Goal: Information Seeking & Learning: Compare options

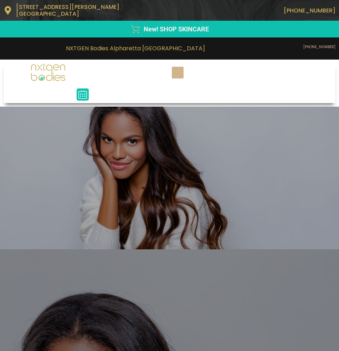
click at [181, 68] on icon "Menu Toggle" at bounding box center [178, 72] width 8 height 8
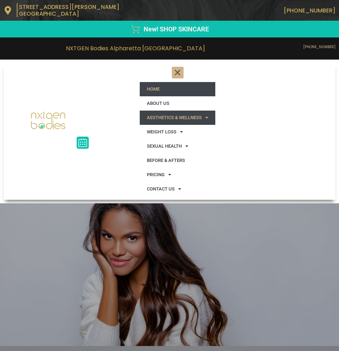
click at [213, 112] on link "AESTHETICS & WELLNESS" at bounding box center [178, 117] width 76 height 14
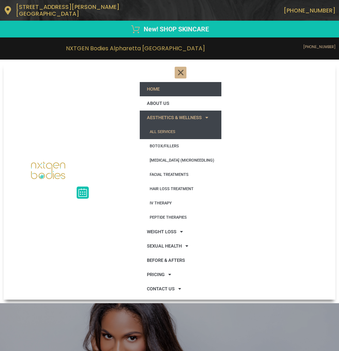
click at [190, 126] on link "All Services" at bounding box center [181, 132] width 82 height 14
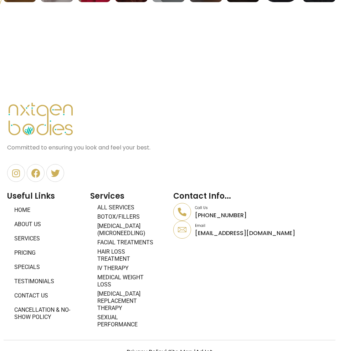
scroll to position [543, 0]
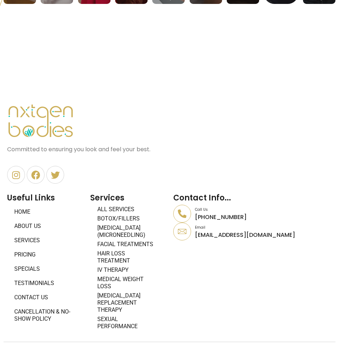
click at [33, 263] on link "Specials" at bounding box center [45, 269] width 76 height 14
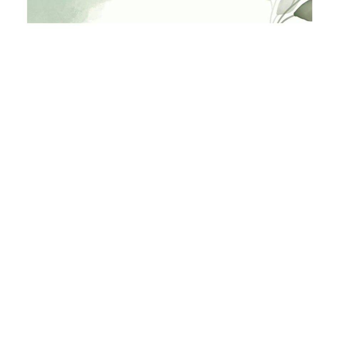
scroll to position [498, 0]
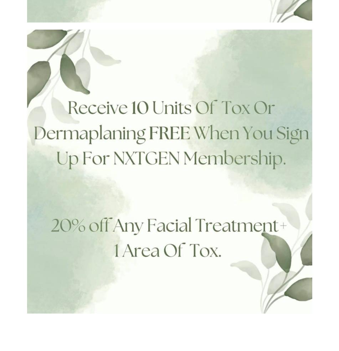
drag, startPoint x: 170, startPoint y: 130, endPoint x: 176, endPoint y: 153, distance: 23.9
click at [170, 130] on img at bounding box center [169, 171] width 285 height 283
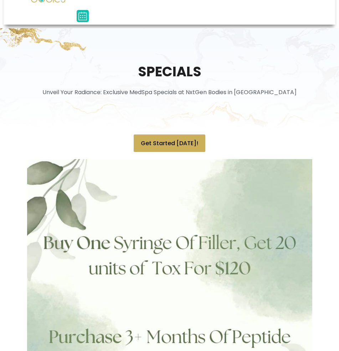
scroll to position [0, 0]
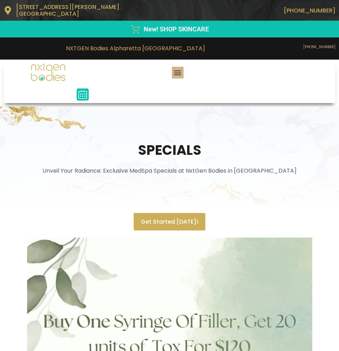
click at [182, 218] on span "Get Started Today!" at bounding box center [169, 221] width 57 height 7
click at [178, 68] on icon "Menu Toggle" at bounding box center [178, 72] width 8 height 8
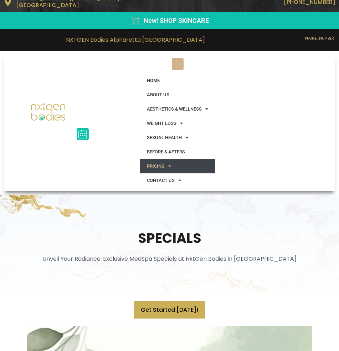
scroll to position [8, 0]
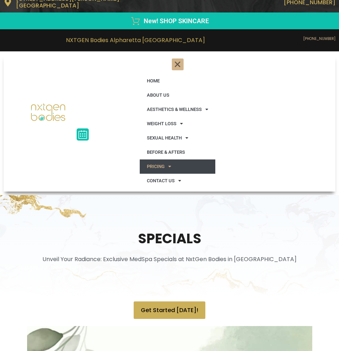
click at [171, 161] on span at bounding box center [168, 166] width 6 height 12
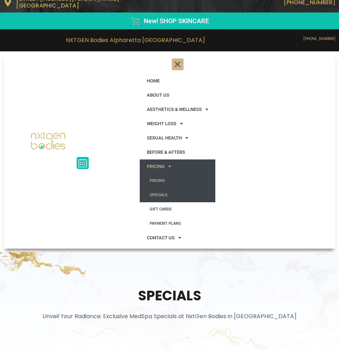
click at [170, 174] on link "Pricing" at bounding box center [178, 181] width 76 height 14
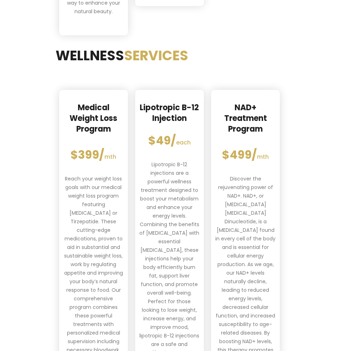
scroll to position [719, 0]
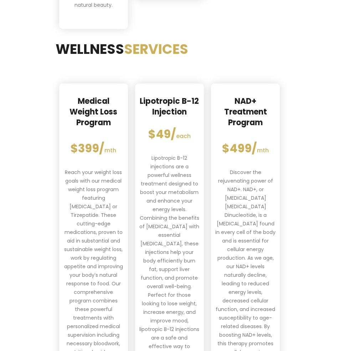
click at [97, 139] on div "$399/ mth" at bounding box center [93, 150] width 60 height 22
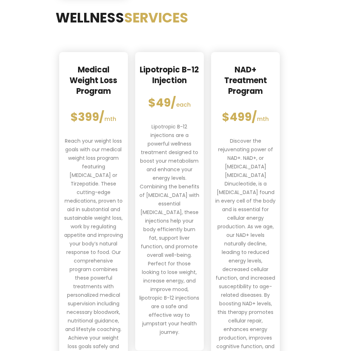
scroll to position [752, 0]
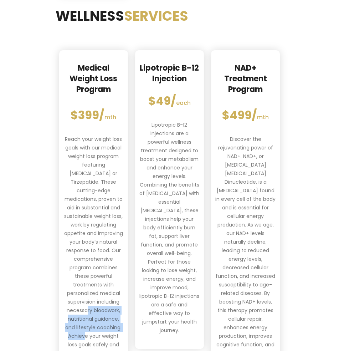
drag, startPoint x: 72, startPoint y: 217, endPoint x: 104, endPoint y: 235, distance: 37.0
click at [104, 235] on div "Reach your weight loss goals with our medical weight loss program featuring Sem…" at bounding box center [93, 263] width 60 height 257
copy div "necessary bloodwork, nutritional guidance, and lifestyle coaching."
drag, startPoint x: 86, startPoint y: 25, endPoint x: 84, endPoint y: 32, distance: 7.8
click at [86, 63] on p "Medical Weight Loss Program" at bounding box center [93, 79] width 60 height 32
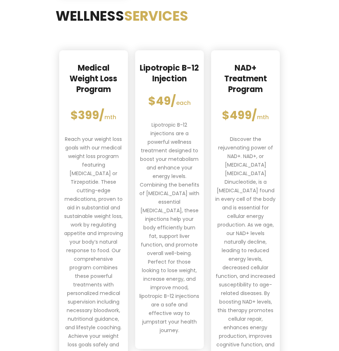
click at [92, 107] on strong "$399/" at bounding box center [88, 115] width 34 height 16
drag, startPoint x: 87, startPoint y: 26, endPoint x: 94, endPoint y: 31, distance: 8.0
click at [87, 63] on p "Medical Weight Loss Program" at bounding box center [93, 79] width 60 height 32
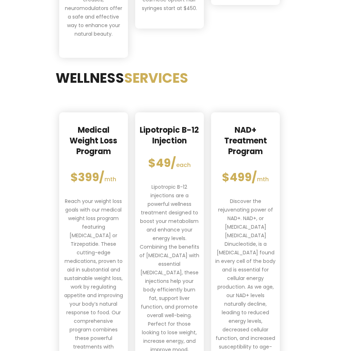
scroll to position [676, 0]
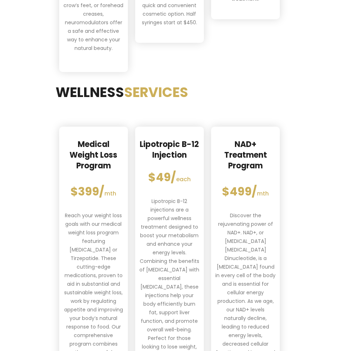
click at [248, 139] on div "NAD+ Treatment Program" at bounding box center [245, 157] width 60 height 36
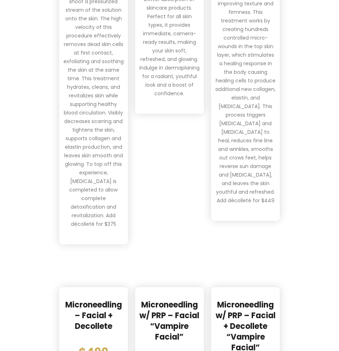
scroll to position [2112, 0]
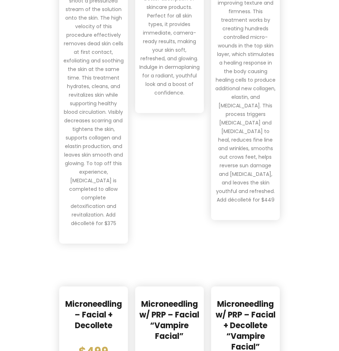
drag, startPoint x: 87, startPoint y: 180, endPoint x: 119, endPoint y: 267, distance: 93.0
copy p "Microneedling Facial + Décolleté service, a comprehensive treatment that utiliz…"
drag, startPoint x: 141, startPoint y: 173, endPoint x: 188, endPoint y: 188, distance: 49.7
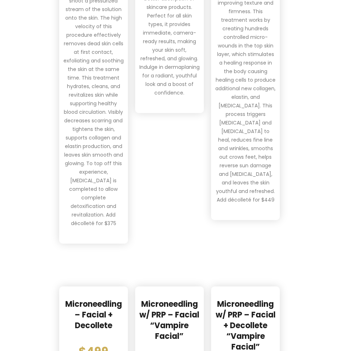
copy p "3 sessions – 1 week apart recommended for optimal results"
drag, startPoint x: 144, startPoint y: 217, endPoint x: 192, endPoint y: 269, distance: 70.6
copy p "Microneedling with PRP Facial, the “Vampire Facial,” combining microneedling pr…"
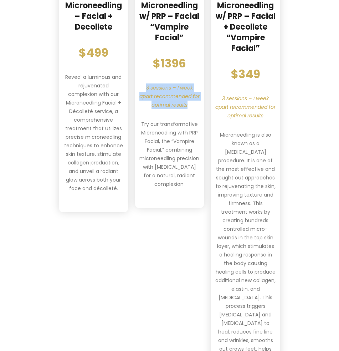
scroll to position [2415, 0]
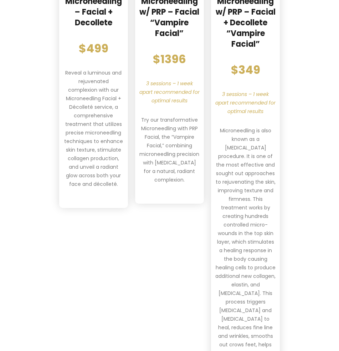
drag, startPoint x: 152, startPoint y: 275, endPoint x: 195, endPoint y: 323, distance: 64.6
copy p "Experience the transformative power of our Microneedling Facial, enhanced with …"
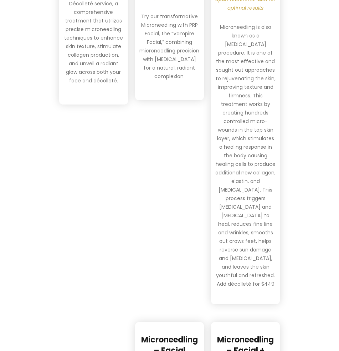
scroll to position [2519, 0]
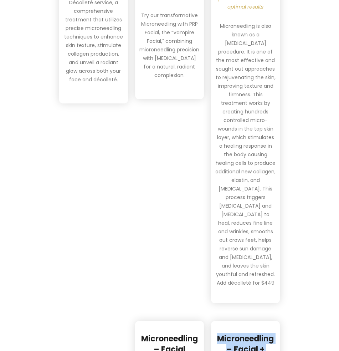
drag, startPoint x: 217, startPoint y: 99, endPoint x: 276, endPoint y: 135, distance: 68.9
copy p "Microneedling – Facial + Decollete: Package of 3"
drag, startPoint x: 218, startPoint y: 182, endPoint x: 271, endPoint y: 242, distance: 80.2
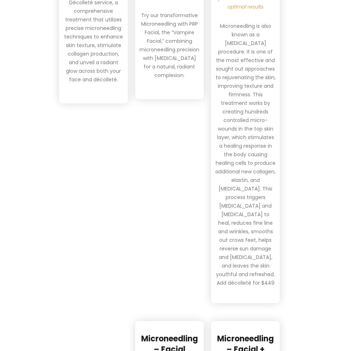
copy p "Illuminate and rejuvenate with our Microneedling Facial + Décolleté, a precise …"
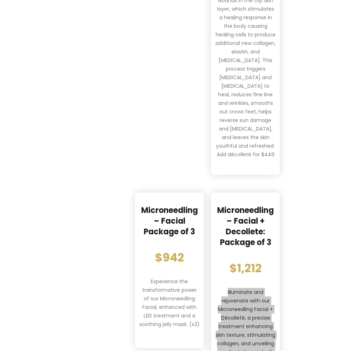
scroll to position [2648, 0]
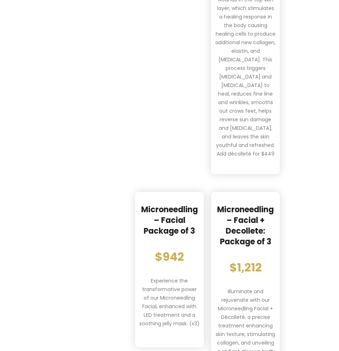
drag, startPoint x: 79, startPoint y: 174, endPoint x: 110, endPoint y: 199, distance: 40.6
copy p "Microneedling w/ PRP – Facial: Package of 3"
drag, startPoint x: 79, startPoint y: 242, endPoint x: 126, endPoint y: 341, distance: 110.1
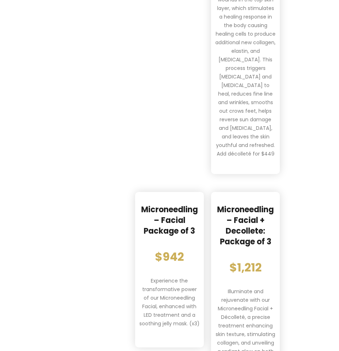
copy p "Indulge in the transformative allure of our Microneedling with PRP Facial, comm…"
drag, startPoint x: 142, startPoint y: 168, endPoint x: 198, endPoint y: 209, distance: 69.9
copy p "Microneedling w/ PRP- Facial + Decollete: Package of 3"
drag, startPoint x: 152, startPoint y: 229, endPoint x: 195, endPoint y: 231, distance: 42.8
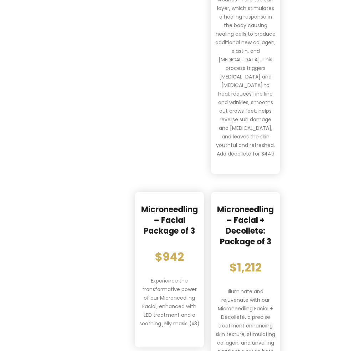
drag, startPoint x: 153, startPoint y: 254, endPoint x: 200, endPoint y: 322, distance: 83.0
drag, startPoint x: 220, startPoint y: 171, endPoint x: 267, endPoint y: 199, distance: 54.1
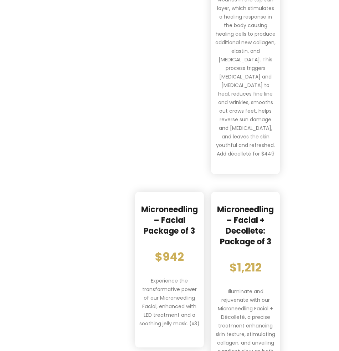
drag, startPoint x: 232, startPoint y: 218, endPoint x: 260, endPoint y: 219, distance: 27.8
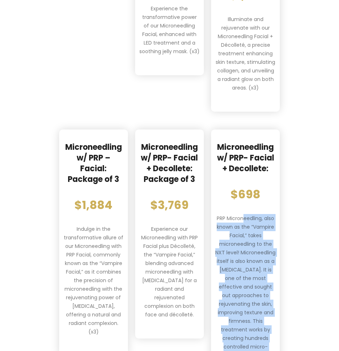
drag, startPoint x: 219, startPoint y: 242, endPoint x: 270, endPoint y: 346, distance: 115.8
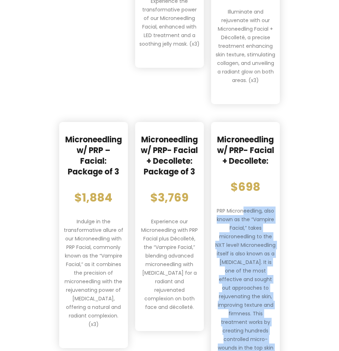
click at [275, 248] on div "Microneedling w/ PRP- Facial + Decollete: $698 PRP Microneedling, also known as…" at bounding box center [245, 322] width 69 height 400
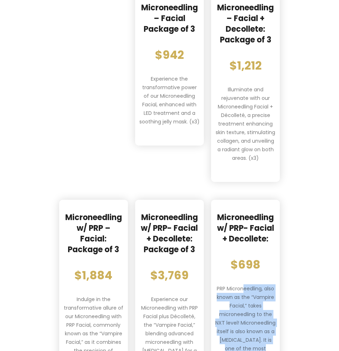
scroll to position [2850, 0]
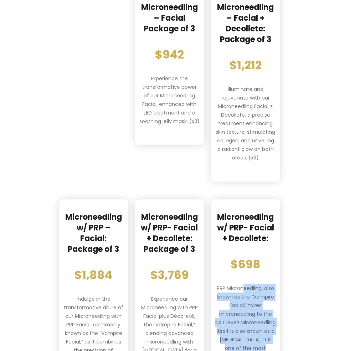
drag, startPoint x: 219, startPoint y: 41, endPoint x: 276, endPoint y: 94, distance: 78.6
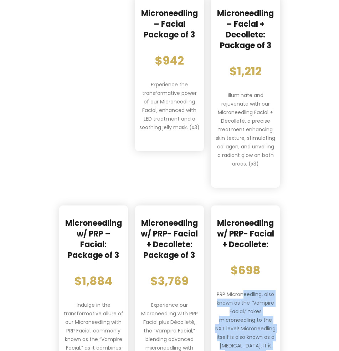
scroll to position [2844, 0]
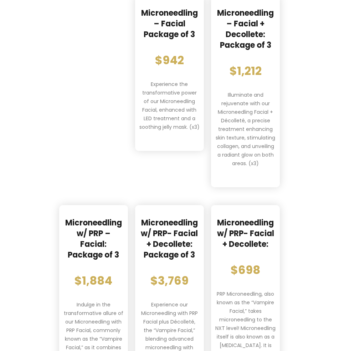
drag, startPoint x: 263, startPoint y: 304, endPoint x: 274, endPoint y: 313, distance: 13.7
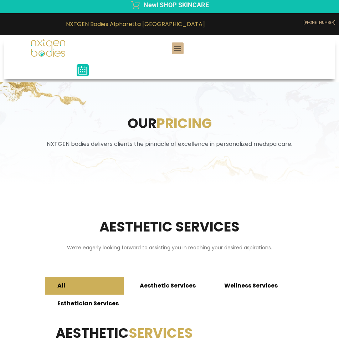
scroll to position [0, 0]
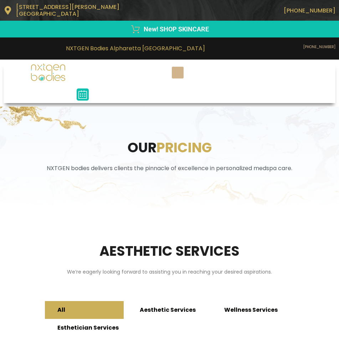
click at [180, 68] on icon "Menu Toggle" at bounding box center [178, 72] width 8 height 8
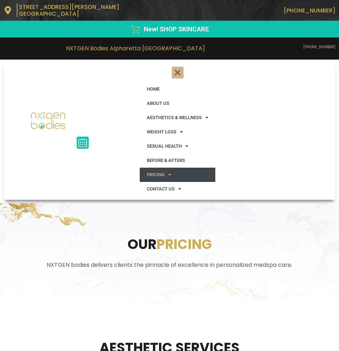
click at [174, 168] on link "Pricing" at bounding box center [178, 174] width 76 height 14
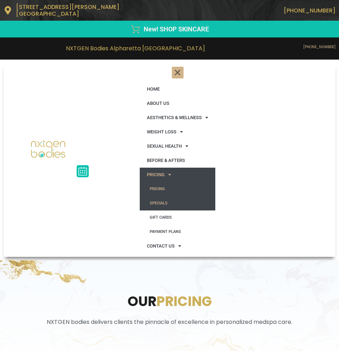
click at [175, 198] on link "Specials" at bounding box center [178, 203] width 76 height 14
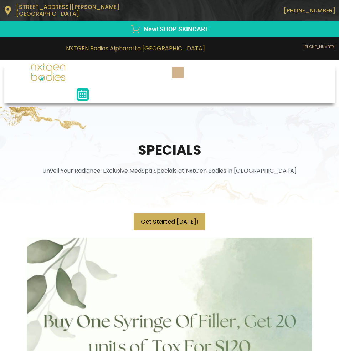
click at [181, 71] on icon "Menu Toggle" at bounding box center [178, 72] width 8 height 8
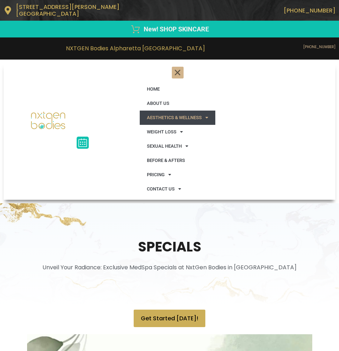
click at [208, 112] on span at bounding box center [205, 118] width 6 height 12
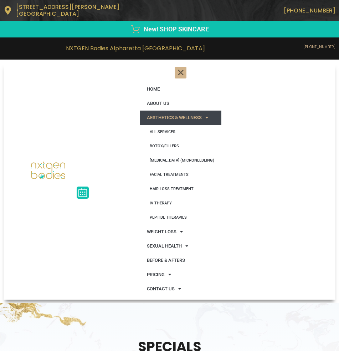
click at [215, 112] on link "AESTHETICS & WELLNESS" at bounding box center [181, 117] width 82 height 14
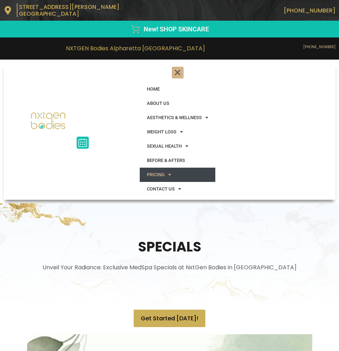
click at [180, 168] on link "Pricing" at bounding box center [178, 174] width 76 height 14
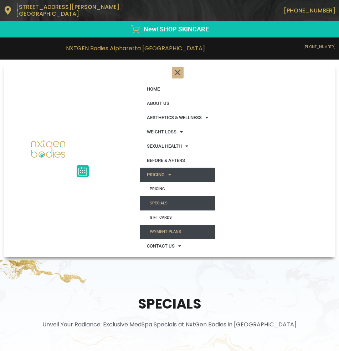
click at [178, 225] on link "Payment Plans" at bounding box center [178, 231] width 76 height 14
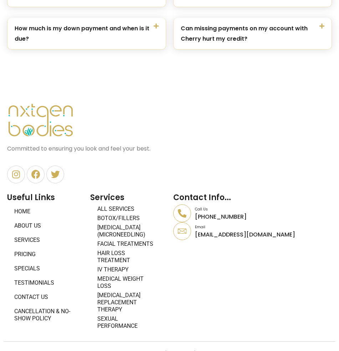
scroll to position [946, 0]
